Goal: Transaction & Acquisition: Purchase product/service

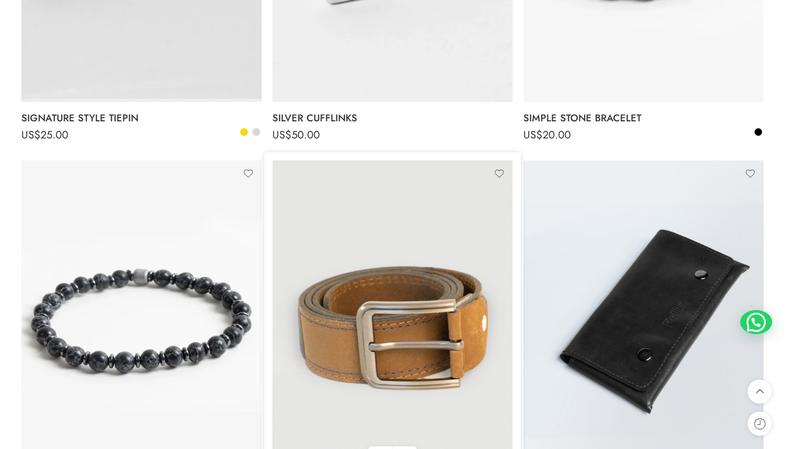
scroll to position [5717, 0]
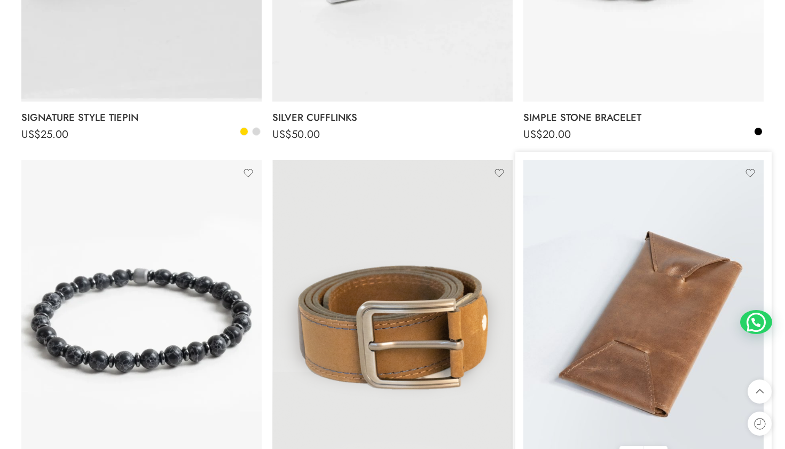
click at [654, 304] on img at bounding box center [644, 320] width 240 height 321
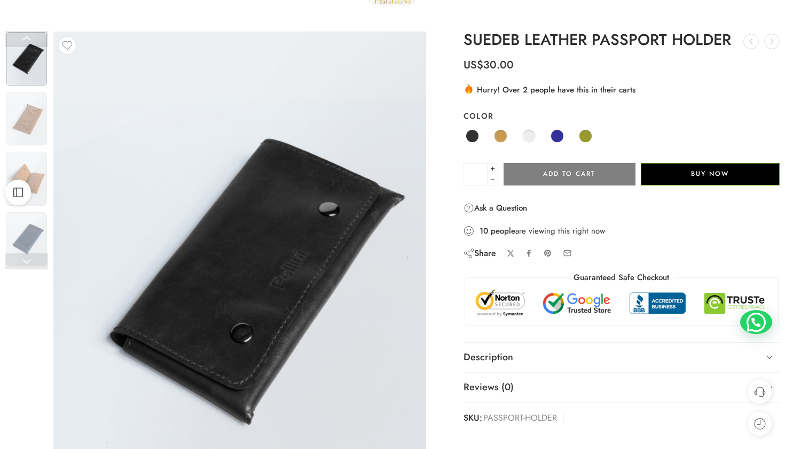
scroll to position [46, 0]
click at [499, 132] on span at bounding box center [500, 135] width 13 height 13
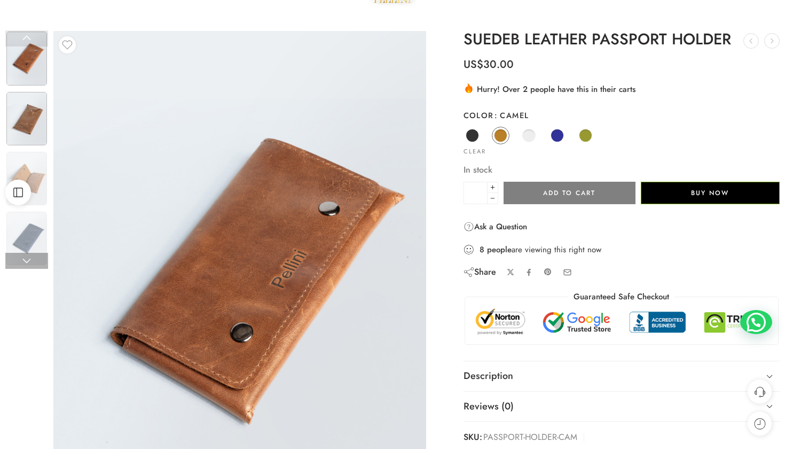
click at [13, 125] on img at bounding box center [26, 118] width 41 height 53
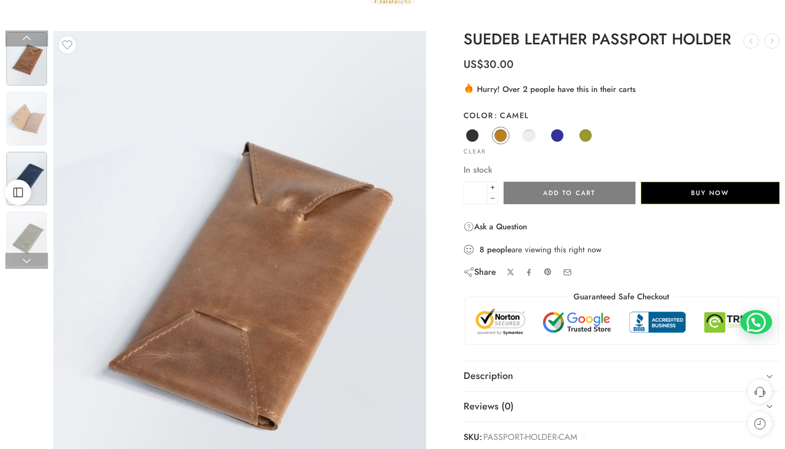
click at [29, 163] on img at bounding box center [26, 178] width 41 height 53
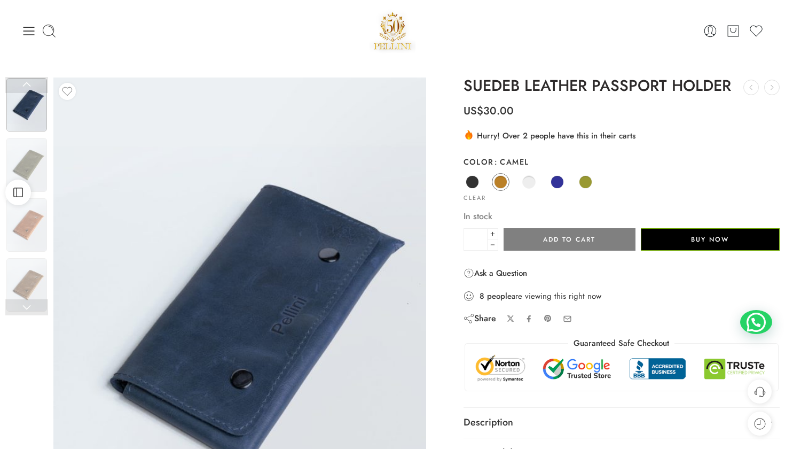
scroll to position [0, 0]
click at [26, 230] on img at bounding box center [26, 224] width 41 height 53
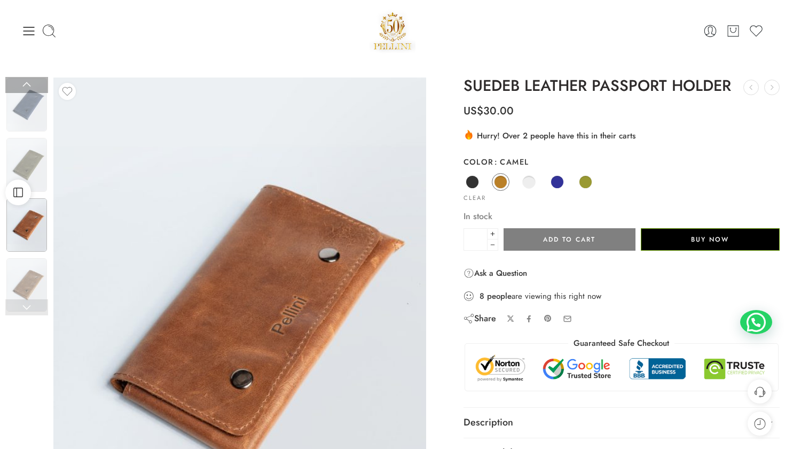
click at [30, 304] on link at bounding box center [26, 307] width 43 height 16
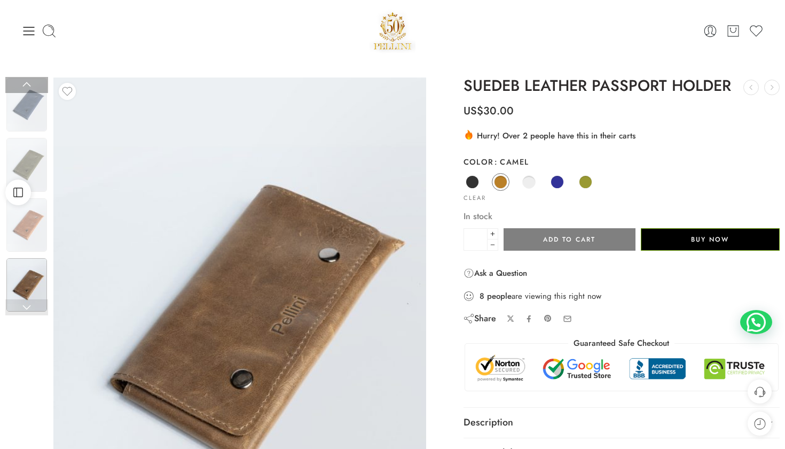
click at [30, 304] on link at bounding box center [26, 307] width 43 height 16
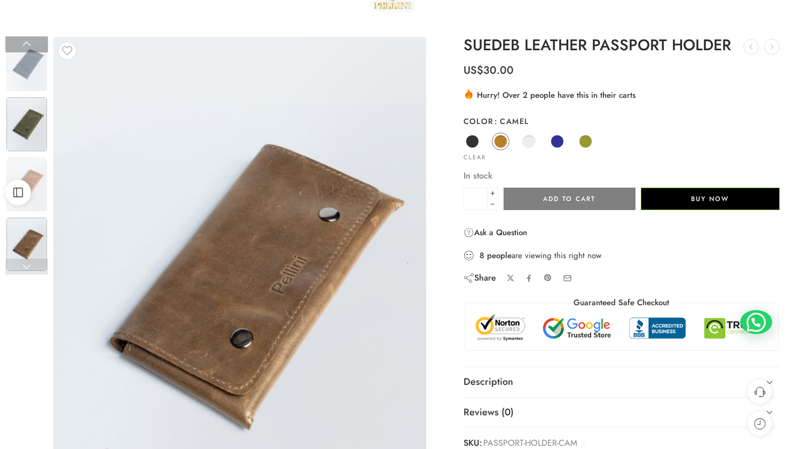
click at [37, 128] on img at bounding box center [26, 123] width 41 height 53
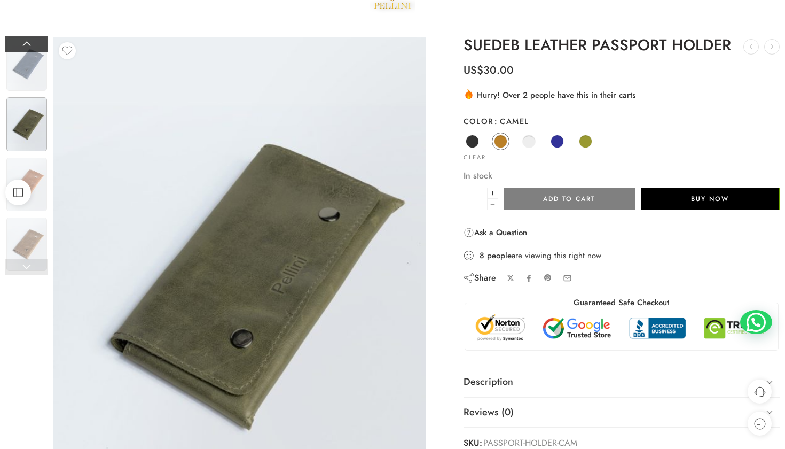
click at [24, 49] on link at bounding box center [26, 44] width 43 height 16
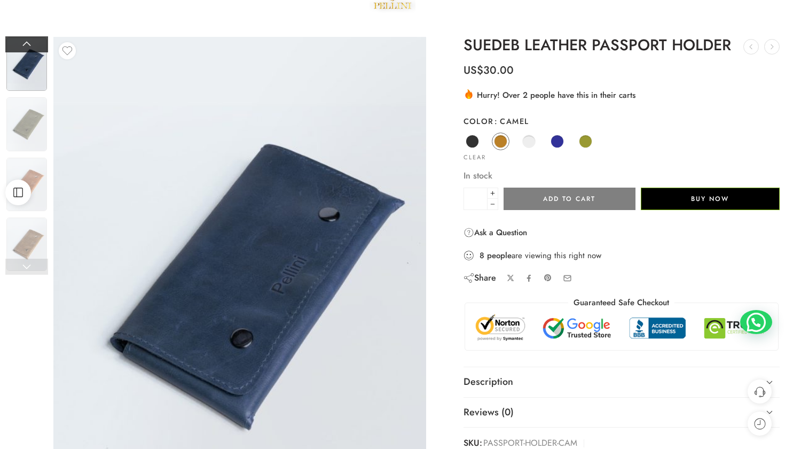
click at [24, 49] on link at bounding box center [26, 44] width 43 height 16
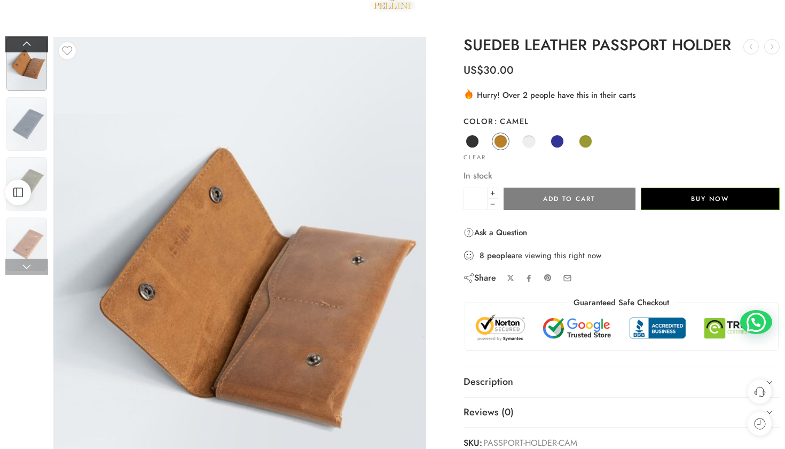
click at [24, 49] on link at bounding box center [26, 44] width 43 height 16
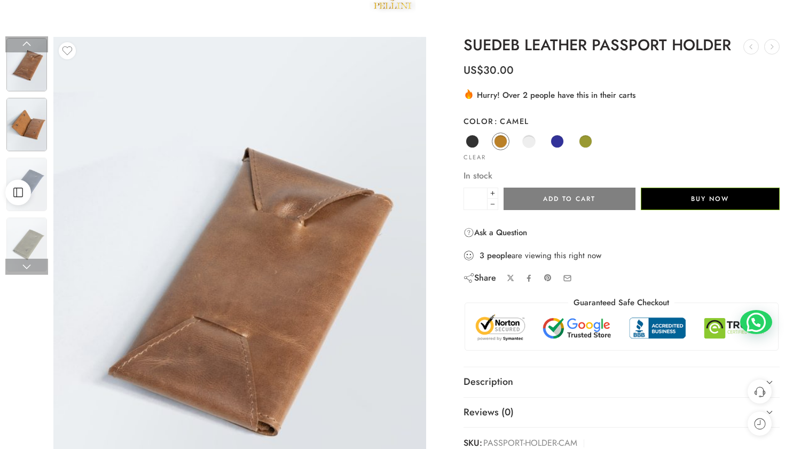
click at [27, 136] on img at bounding box center [26, 124] width 41 height 53
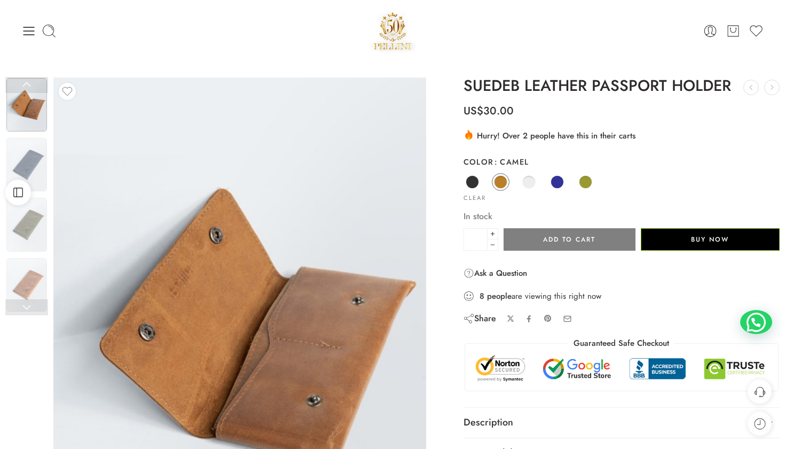
scroll to position [0, 0]
click at [556, 182] on span at bounding box center [557, 181] width 13 height 13
click at [587, 183] on span at bounding box center [585, 181] width 13 height 13
click at [33, 220] on img at bounding box center [26, 224] width 41 height 53
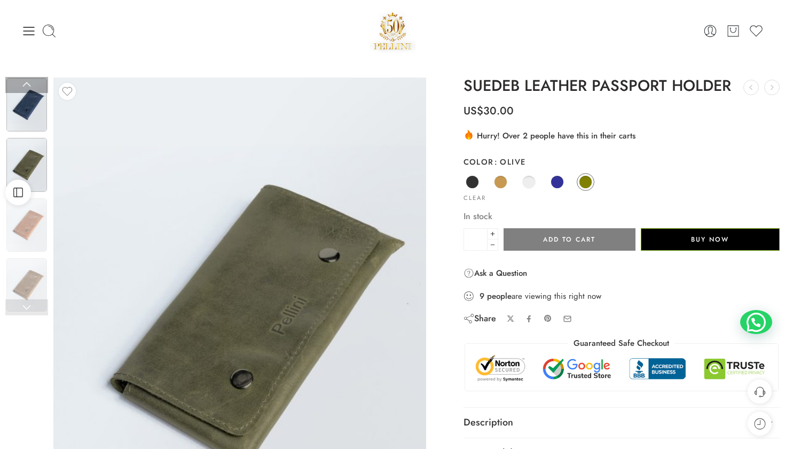
click at [27, 104] on img at bounding box center [26, 104] width 41 height 53
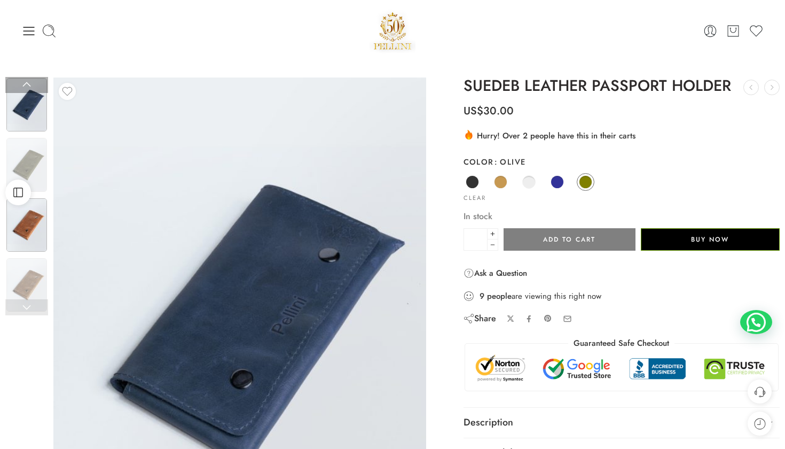
click at [38, 220] on img at bounding box center [26, 224] width 41 height 53
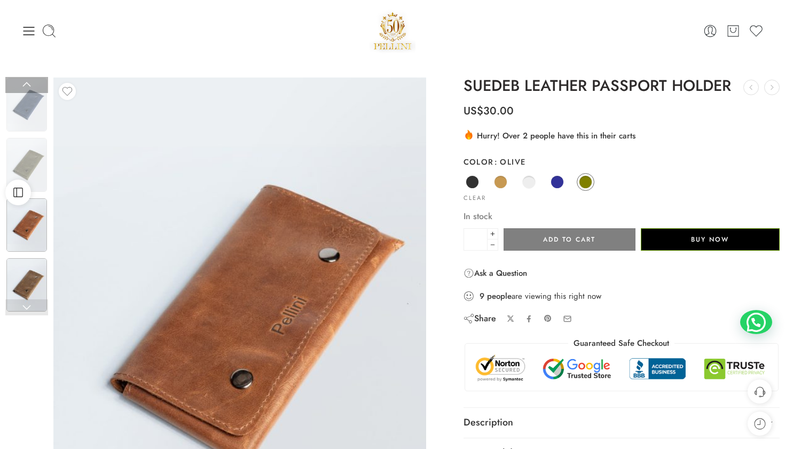
click at [33, 273] on img at bounding box center [26, 284] width 41 height 53
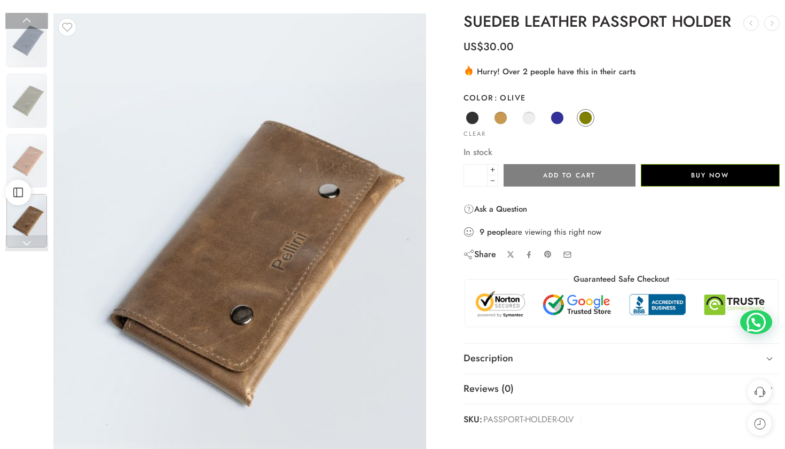
scroll to position [71, 0]
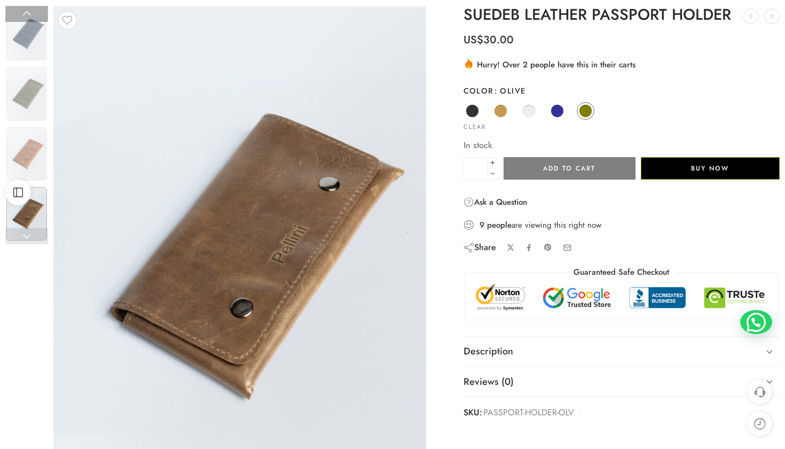
click at [23, 232] on link at bounding box center [26, 236] width 43 height 16
click at [32, 87] on img at bounding box center [26, 93] width 41 height 53
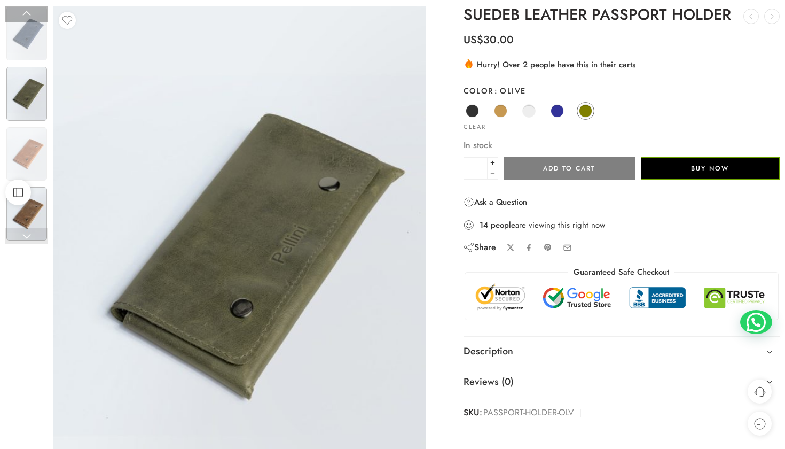
click at [40, 214] on img at bounding box center [26, 213] width 41 height 53
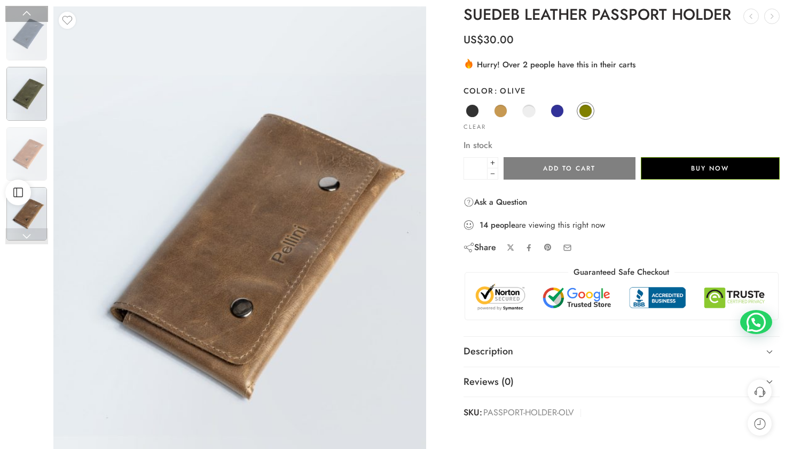
click at [27, 112] on img at bounding box center [26, 93] width 41 height 53
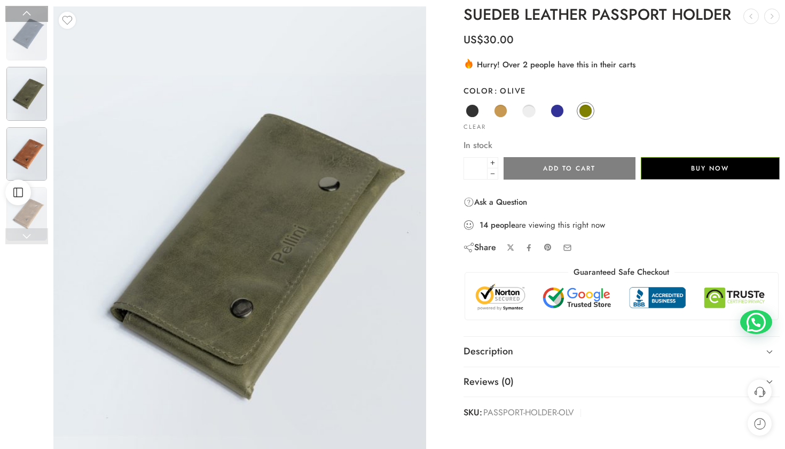
click at [35, 155] on img at bounding box center [26, 153] width 41 height 53
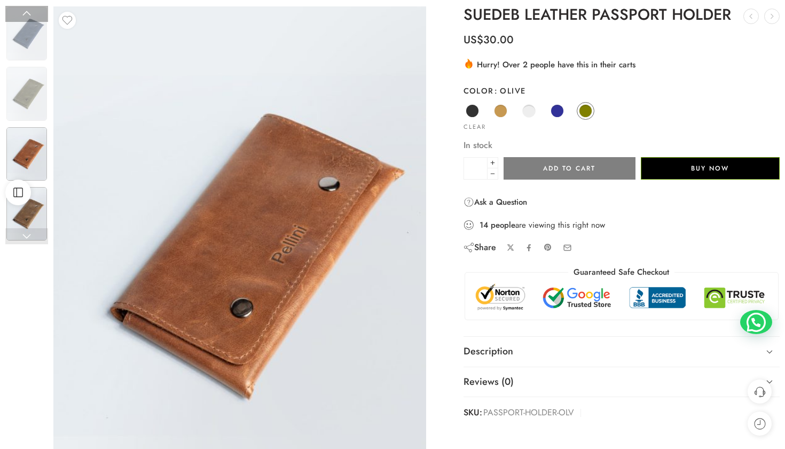
click at [38, 204] on img at bounding box center [26, 213] width 41 height 53
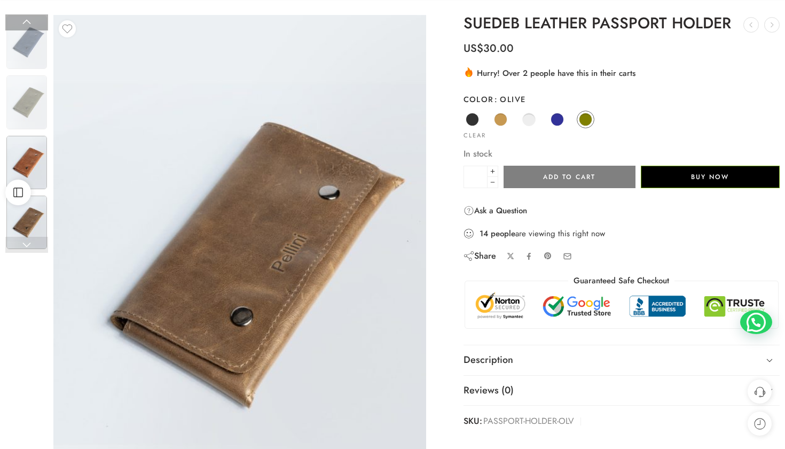
scroll to position [61, 0]
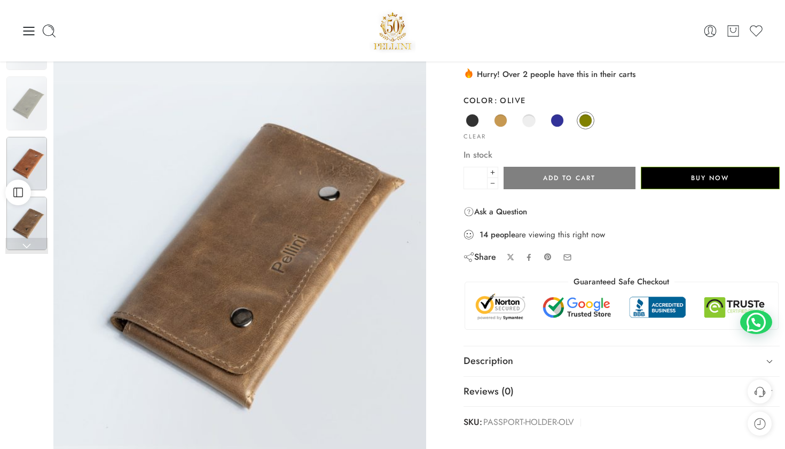
click at [32, 167] on img at bounding box center [26, 163] width 41 height 53
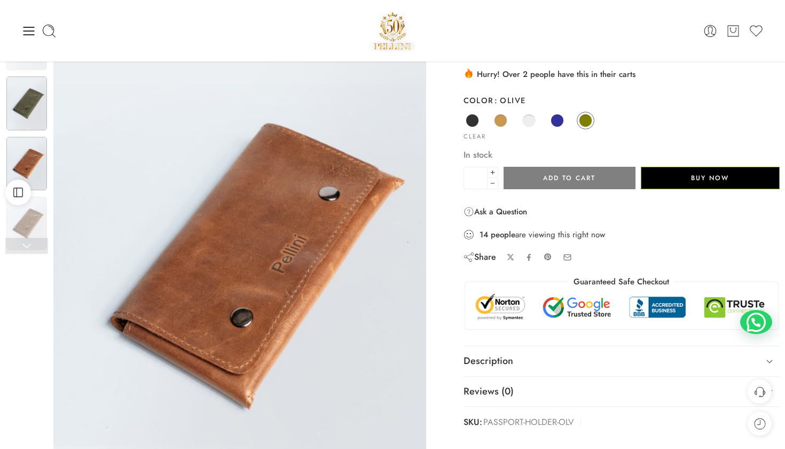
click at [28, 113] on img at bounding box center [26, 102] width 41 height 53
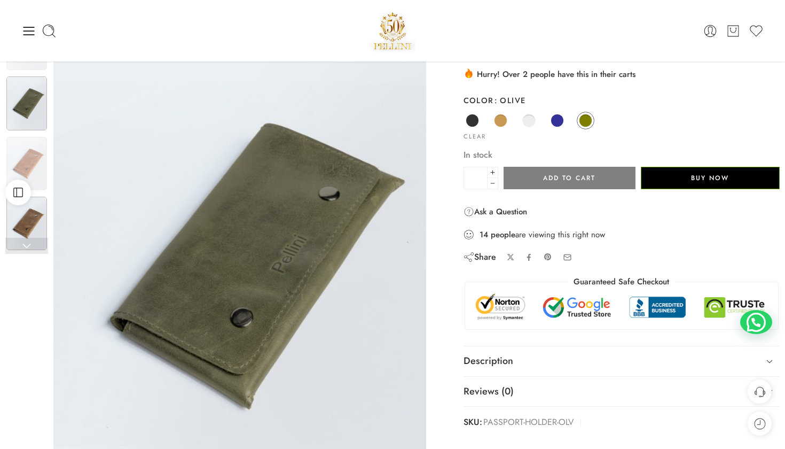
click at [36, 230] on img at bounding box center [26, 223] width 41 height 53
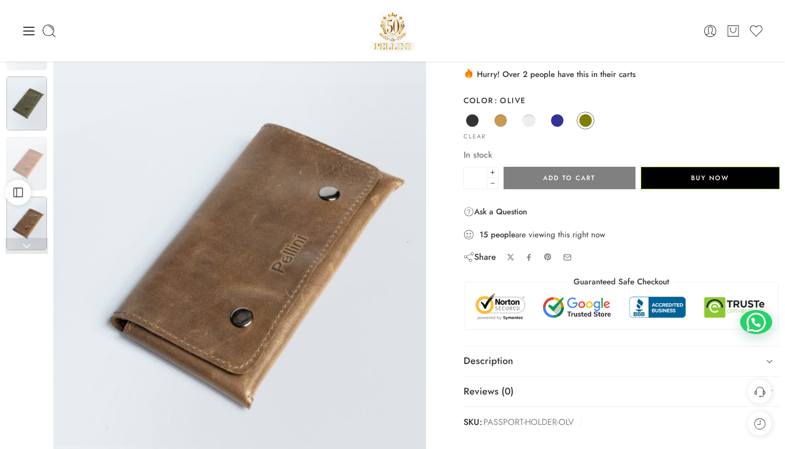
click at [36, 93] on img at bounding box center [26, 102] width 41 height 53
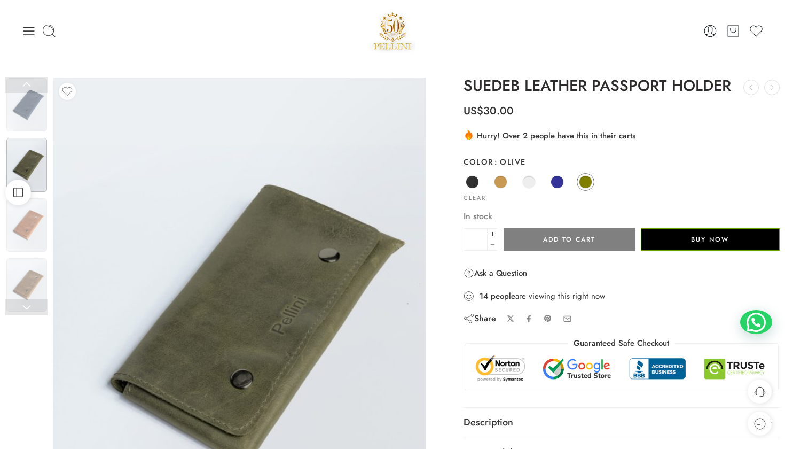
scroll to position [0, 0]
click at [30, 282] on img at bounding box center [26, 284] width 41 height 53
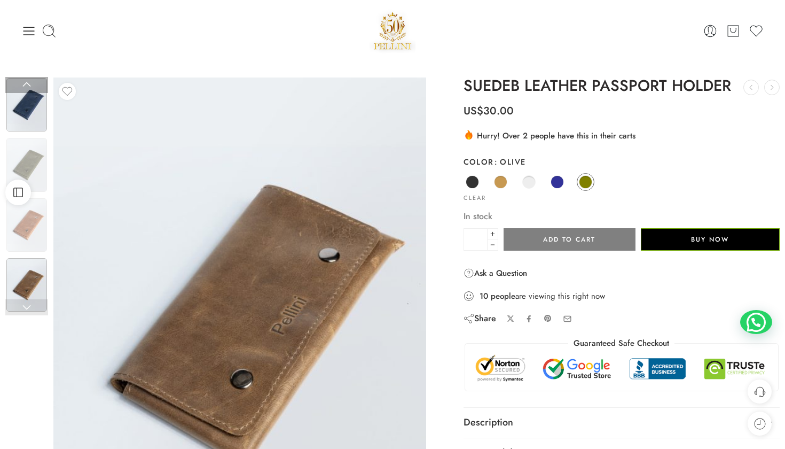
click at [33, 106] on img at bounding box center [26, 104] width 41 height 53
